Goal: Task Accomplishment & Management: Manage account settings

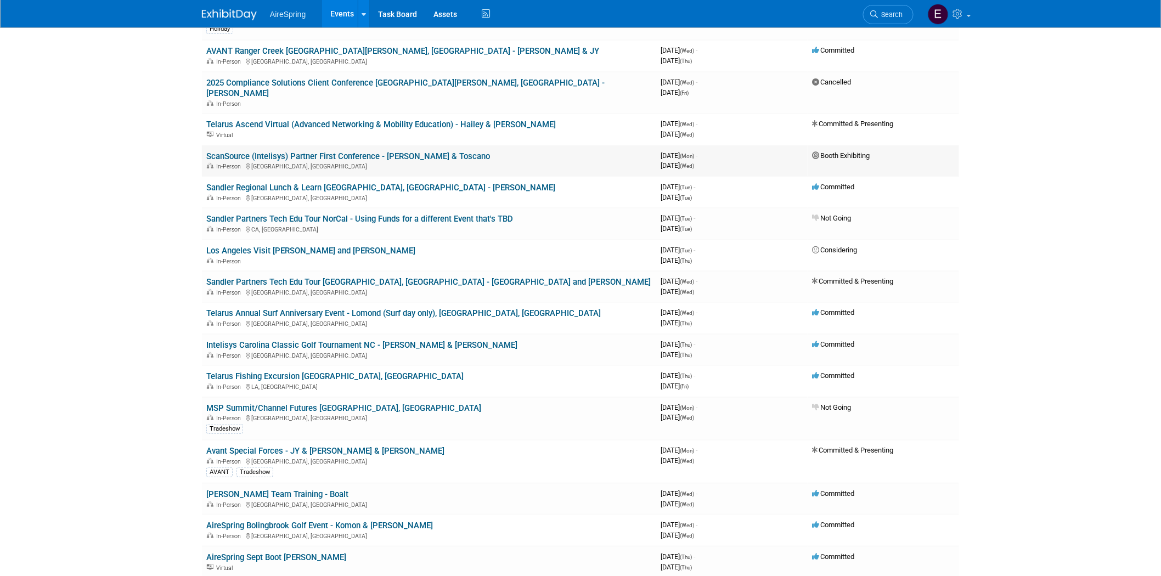
scroll to position [244, 0]
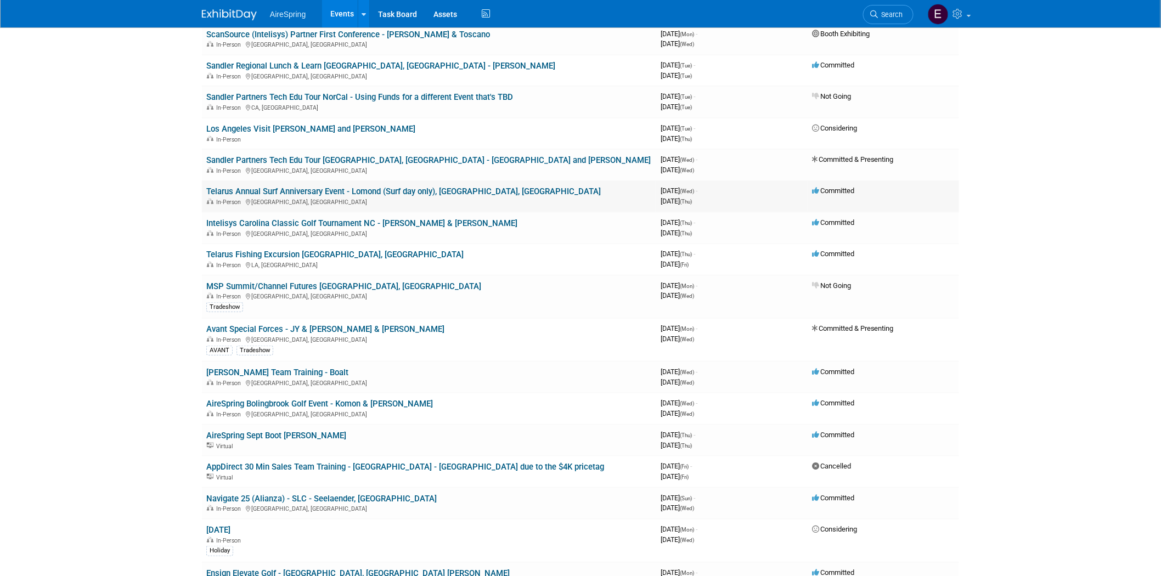
click at [343, 186] on link "Telarus Annual Surf Anniversary Event - Lomond (Surf day only), [GEOGRAPHIC_DAT…" at bounding box center [403, 191] width 394 height 10
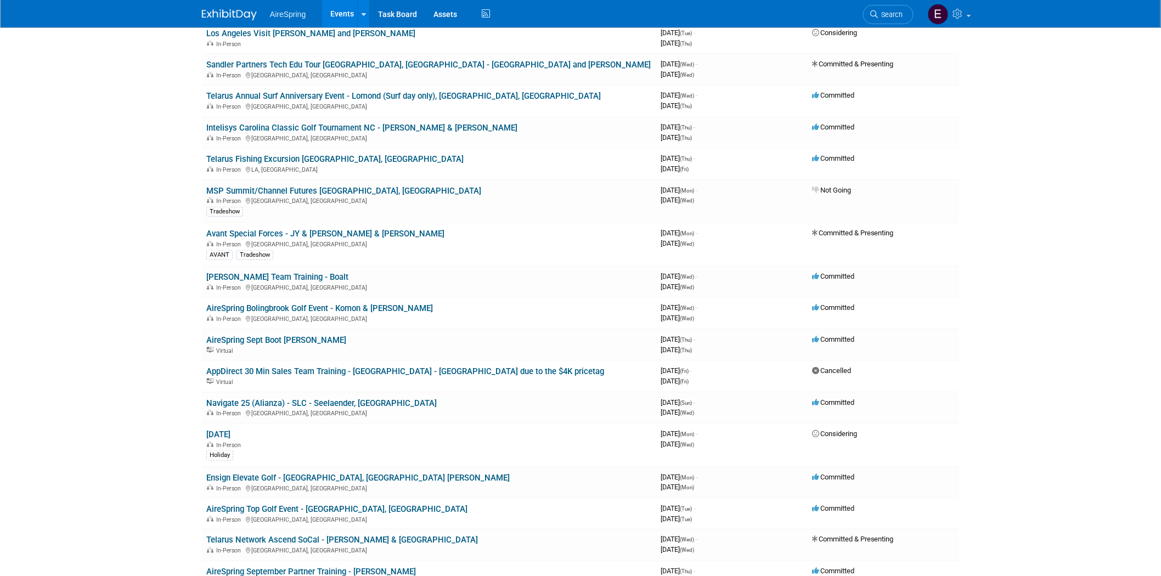
scroll to position [365, 0]
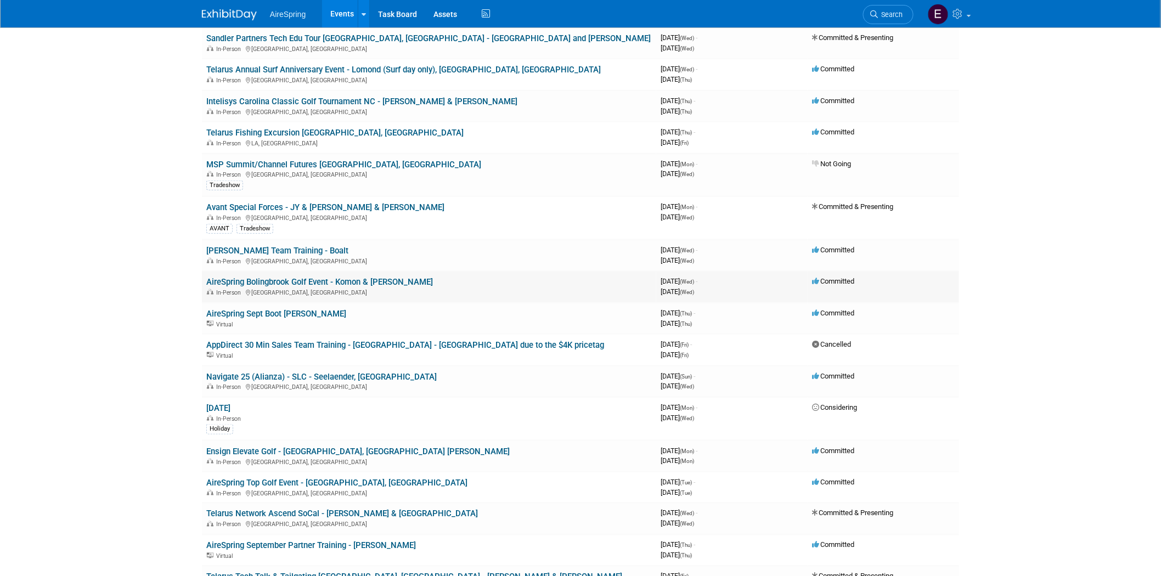
click at [310, 277] on link "AireSpring Bolingbrook Golf Event - Komon & [PERSON_NAME]" at bounding box center [319, 282] width 227 height 10
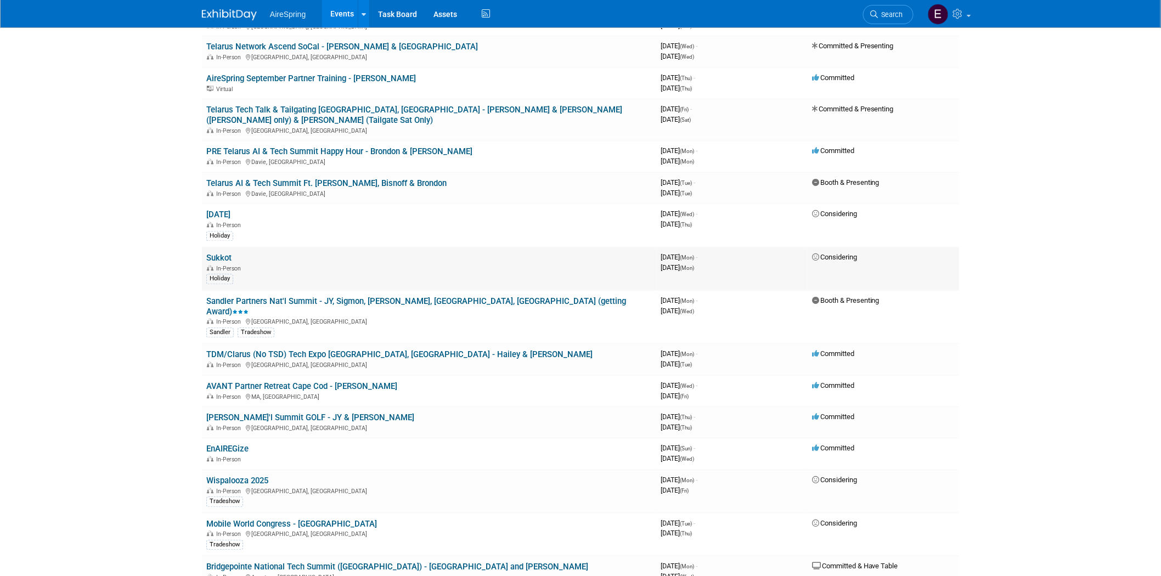
scroll to position [853, 0]
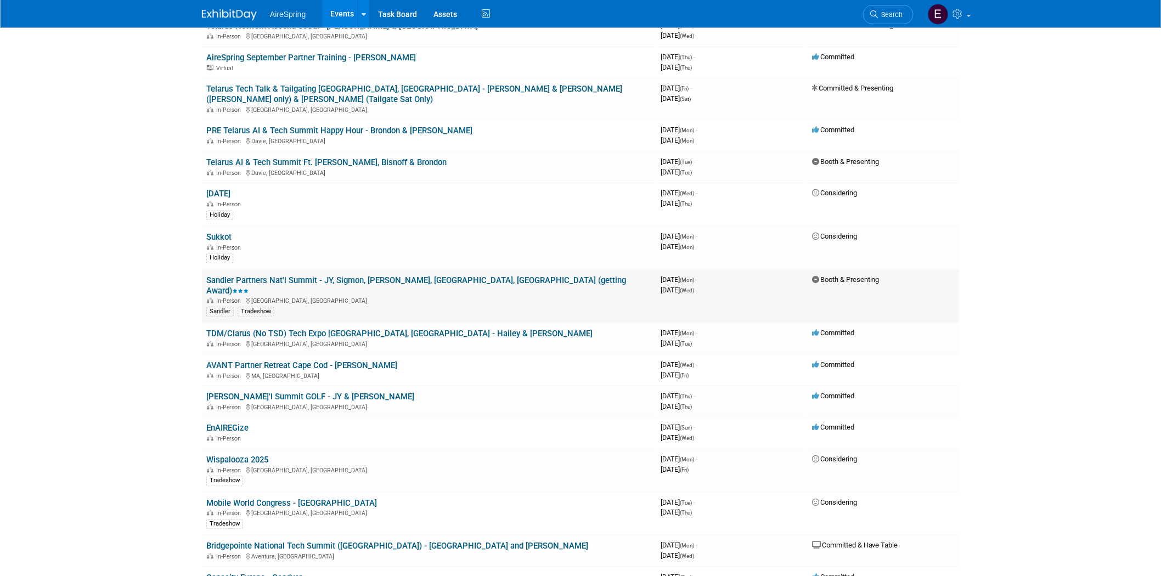
click at [421, 276] on link "Sandler Partners Nat'l Summit - JY, Sigmon, [PERSON_NAME], [GEOGRAPHIC_DATA], […" at bounding box center [416, 286] width 420 height 20
click at [284, 329] on link "TDM/Clarus (No TSD) Tech Expo [GEOGRAPHIC_DATA], [GEOGRAPHIC_DATA] - Hailey & […" at bounding box center [399, 334] width 386 height 10
click at [389, 329] on link "TDM/Clarus (No TSD) Tech Expo [GEOGRAPHIC_DATA], [GEOGRAPHIC_DATA] - Hailey & […" at bounding box center [399, 334] width 386 height 10
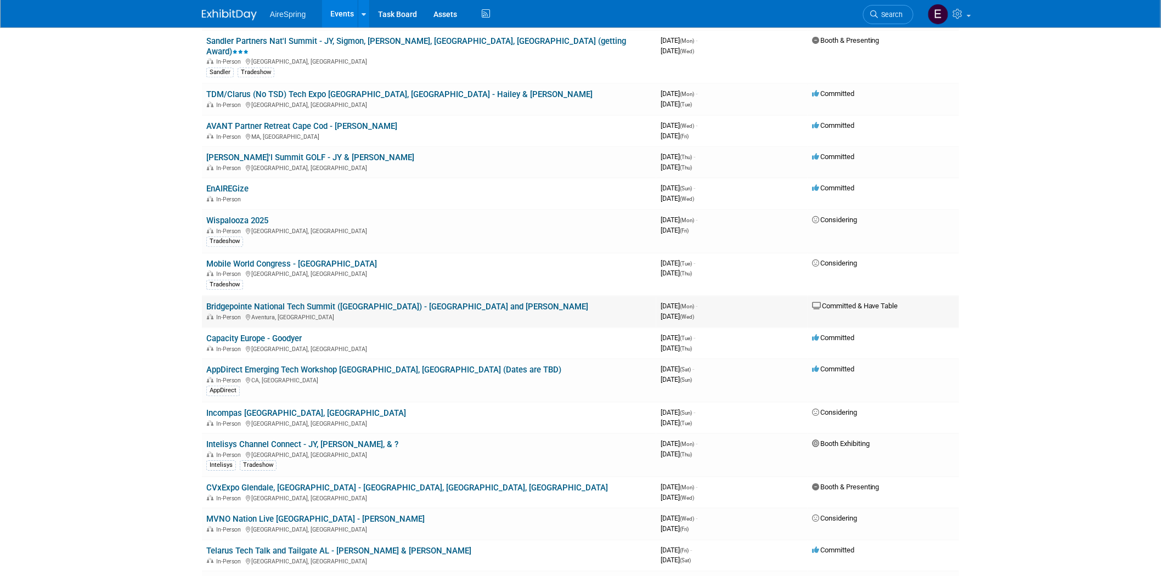
scroll to position [1097, 0]
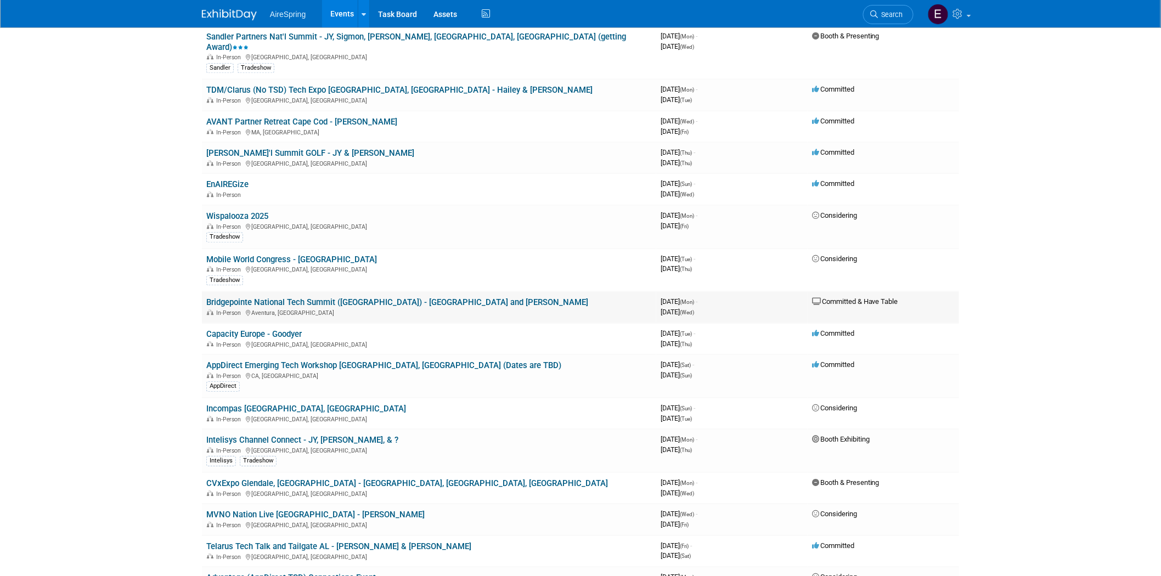
click at [332, 297] on link "Bridgepointe National Tech Summit ([GEOGRAPHIC_DATA]) - [GEOGRAPHIC_DATA] and […" at bounding box center [397, 302] width 382 height 10
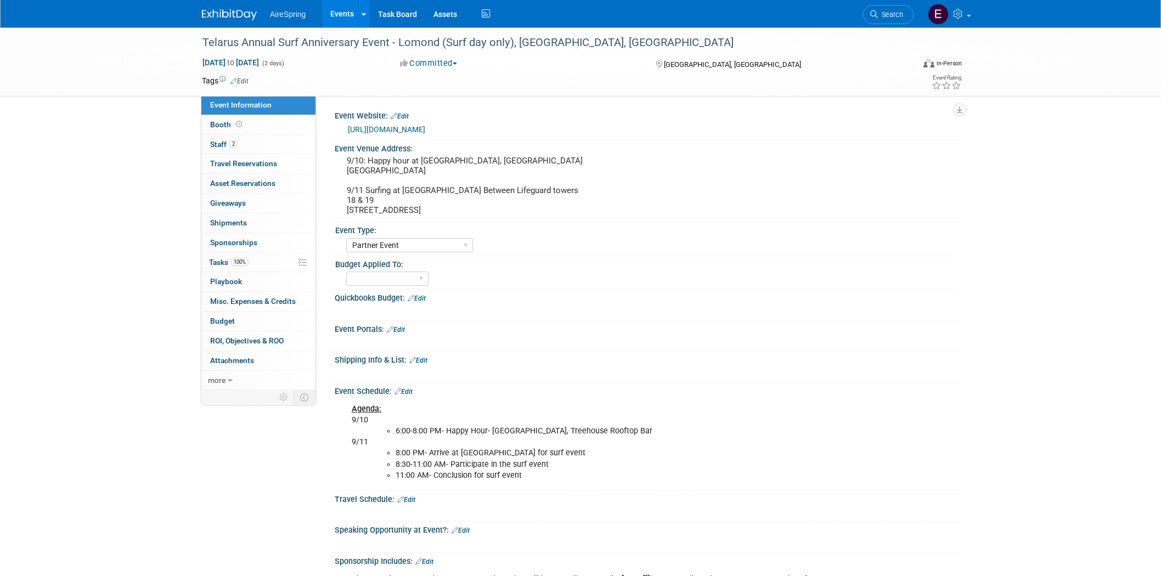
select select "Partner Event"
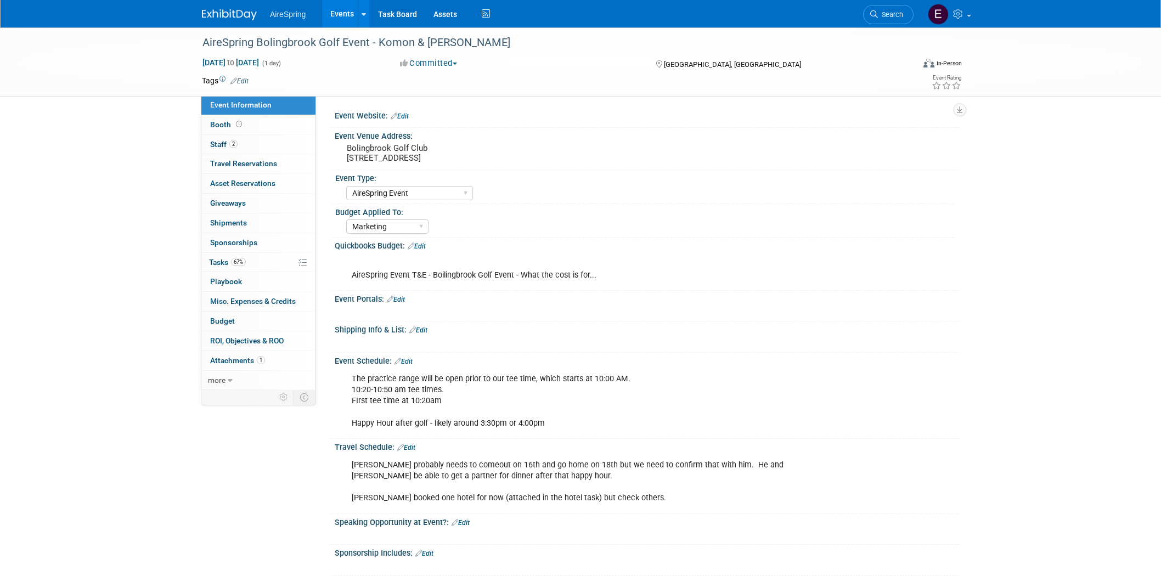
select select "AireSpring Event"
select select "Marketing"
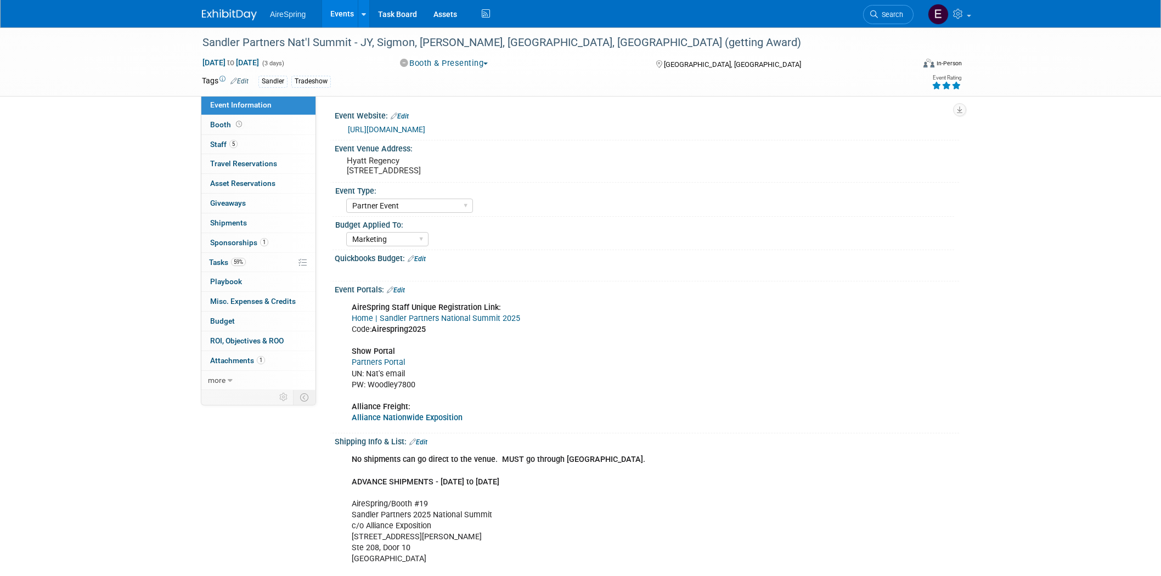
select select "Partner Event"
select select "Marketing"
drag, startPoint x: 450, startPoint y: 167, endPoint x: 529, endPoint y: 166, distance: 78.4
click at [529, 166] on pre "Hyatt Regency 21500 E Pacific Coast Hwy., Huntington Beach, CA 92648" at bounding box center [465, 166] width 236 height 20
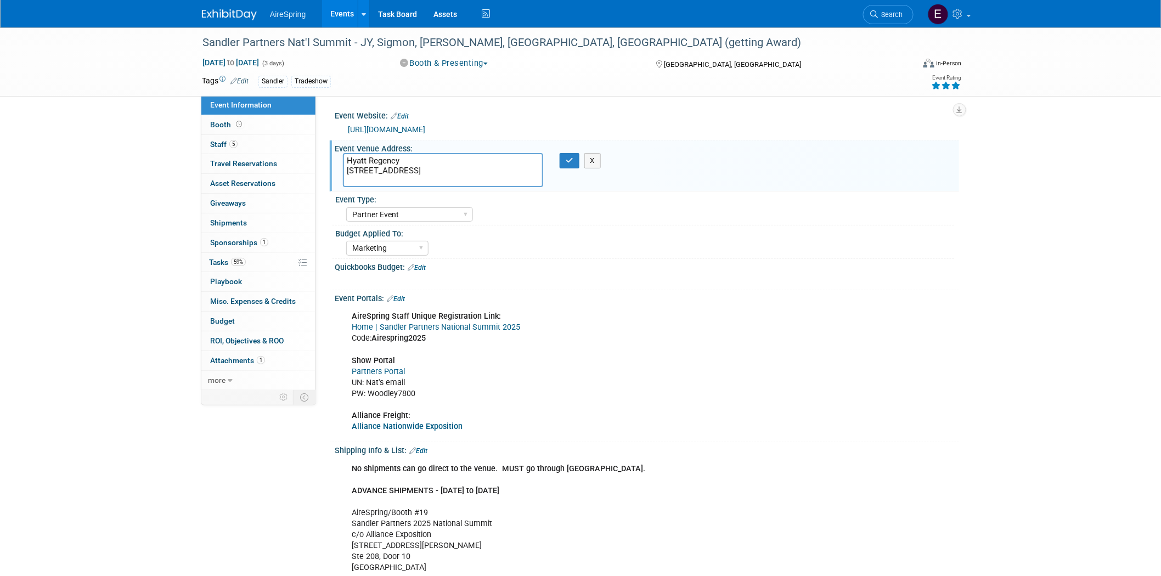
drag, startPoint x: 448, startPoint y: 169, endPoint x: 535, endPoint y: 167, distance: 87.8
click at [535, 167] on textarea "Hyatt Regency 21500 E Pacific Coast Hwy., Huntington Beach, CA 92648" at bounding box center [443, 170] width 200 height 34
drag, startPoint x: 344, startPoint y: 158, endPoint x: 540, endPoint y: 170, distance: 196.2
click at [540, 170] on textarea "Hyatt Regency 21500 E Pacific Coast Hwy., Huntington Beach, CA 92648" at bounding box center [443, 170] width 200 height 34
click at [659, 274] on div "X" at bounding box center [645, 274] width 610 height 5
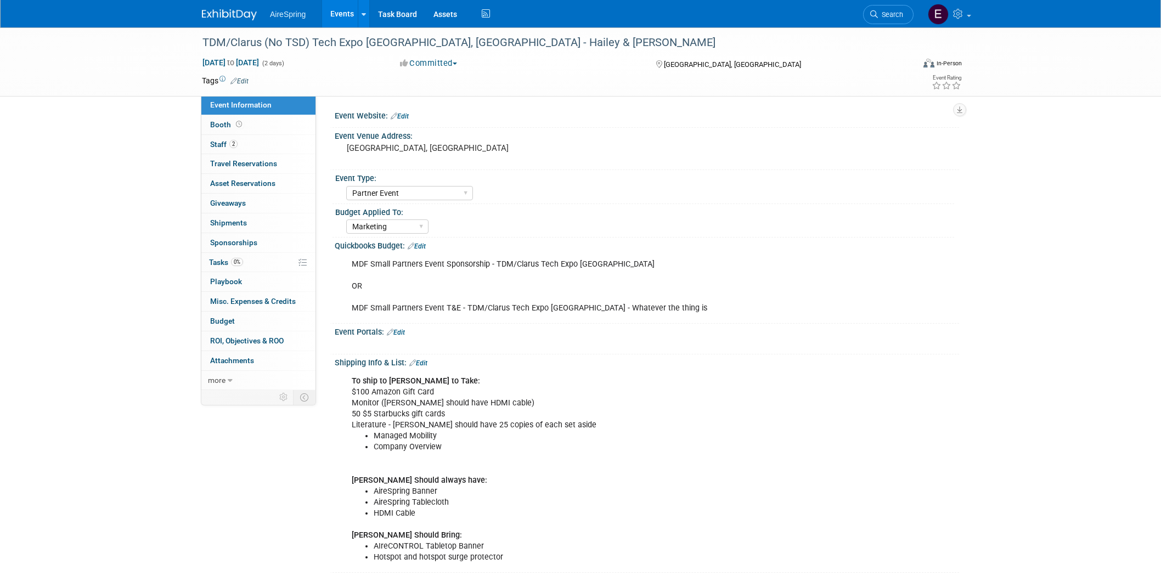
select select "Partner Event"
select select "Marketing"
click at [217, 145] on span "Staff 2" at bounding box center [223, 144] width 27 height 9
select select "Partner Event"
select select "Marketing"
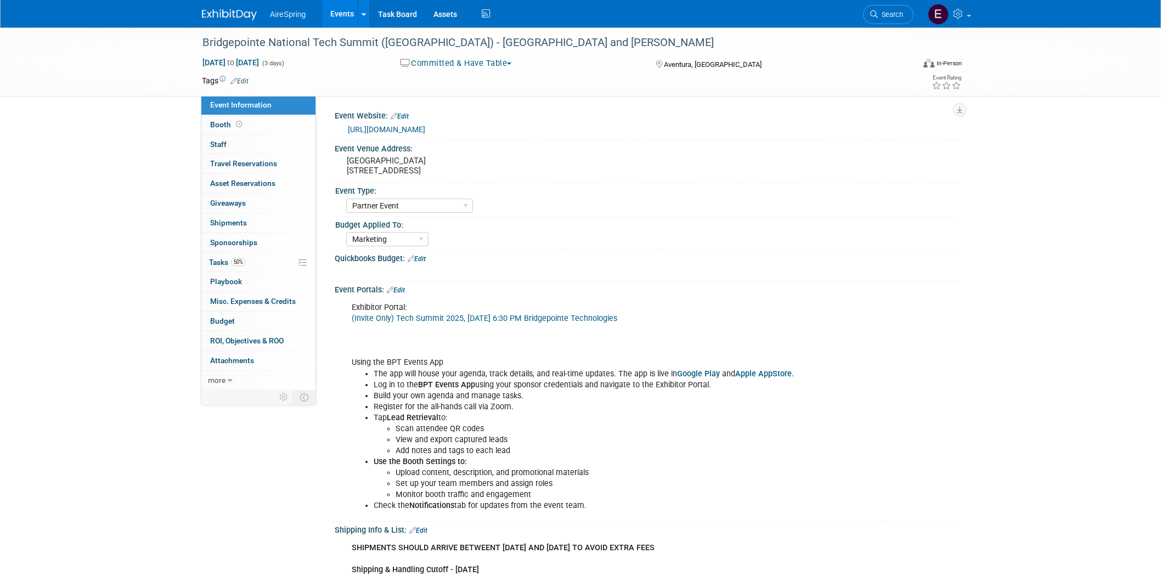
select select "Partner Event"
select select "Marketing"
click at [401, 128] on link "[URL][DOMAIN_NAME]" at bounding box center [386, 129] width 77 height 9
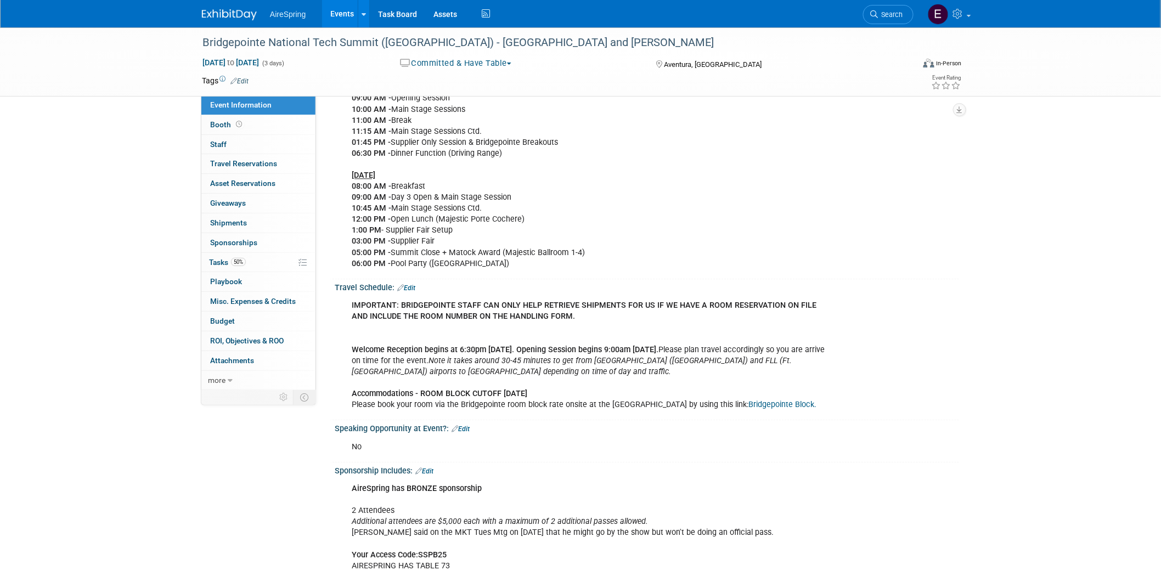
scroll to position [1036, 0]
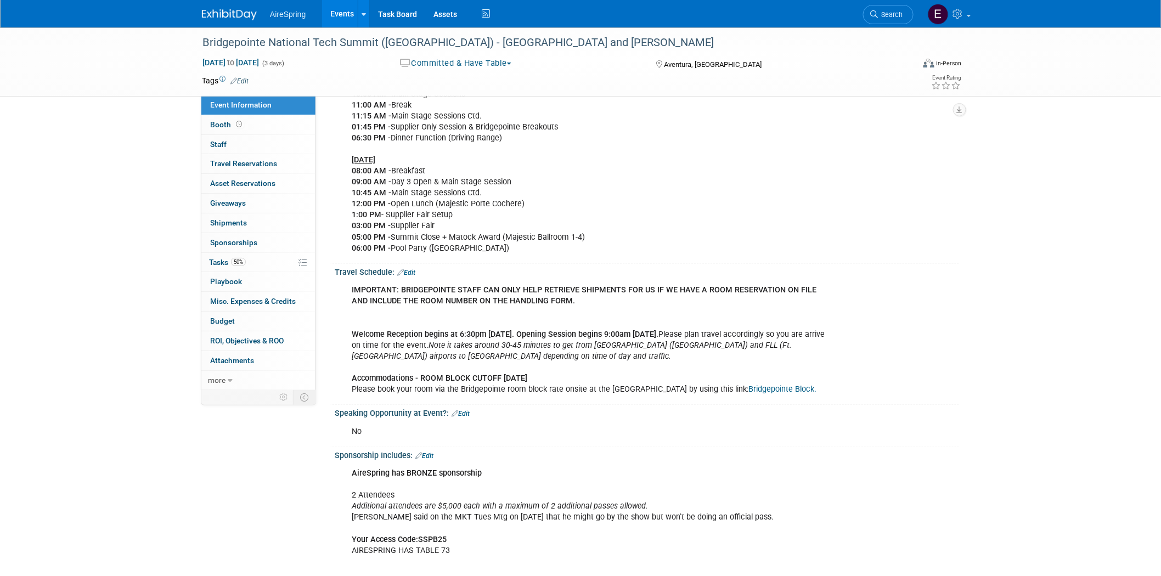
click at [748, 386] on link "Bridgepointe Block." at bounding box center [782, 388] width 68 height 9
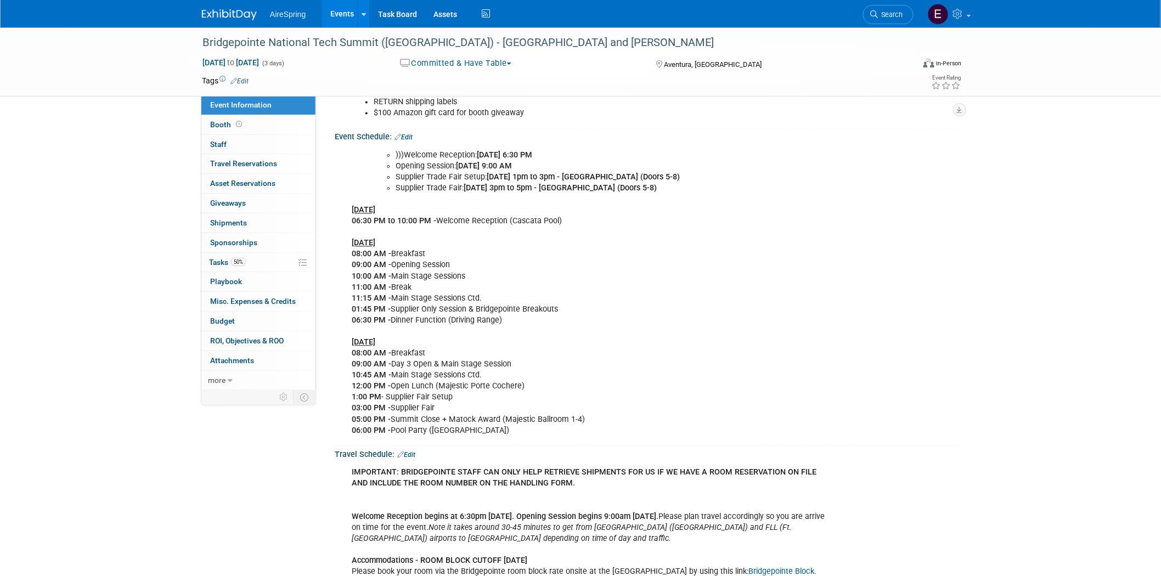
scroll to position [914, 0]
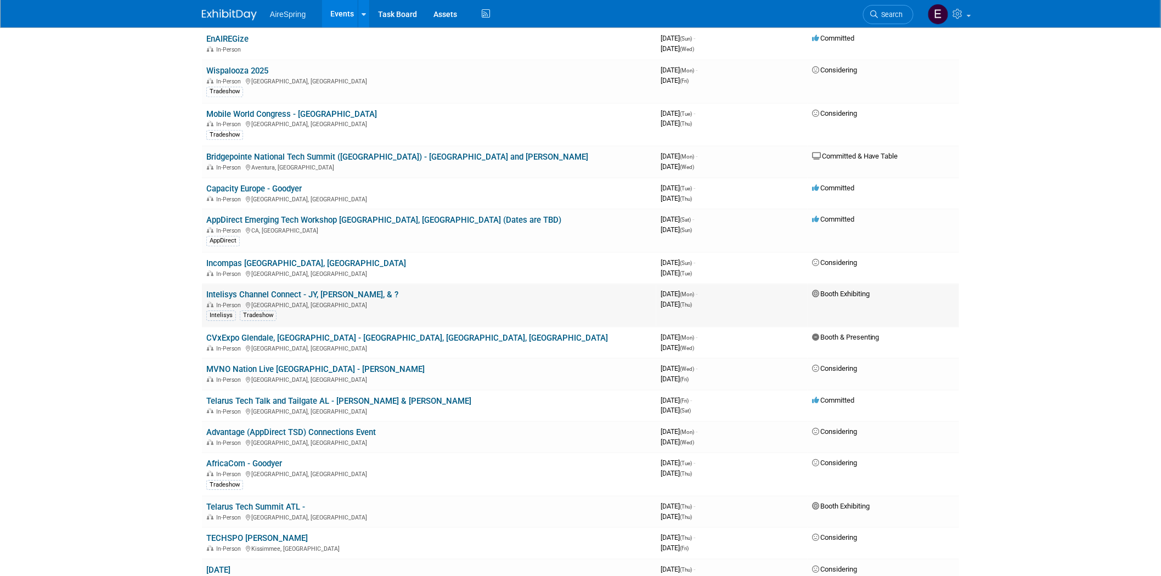
scroll to position [1219, 0]
